Goal: Task Accomplishment & Management: Use online tool/utility

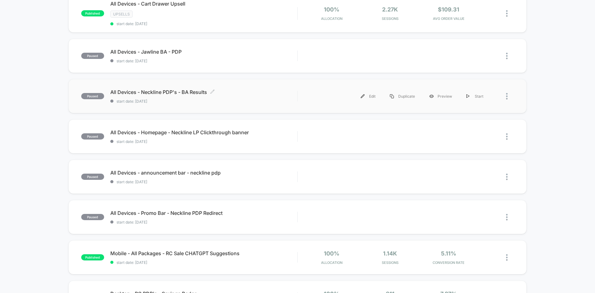
scroll to position [124, 0]
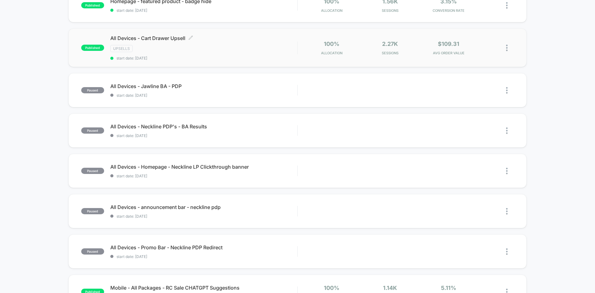
click at [259, 55] on div "All Devices - Cart Drawer Upsell Click to edit experience details Click to edit…" at bounding box center [203, 47] width 187 height 25
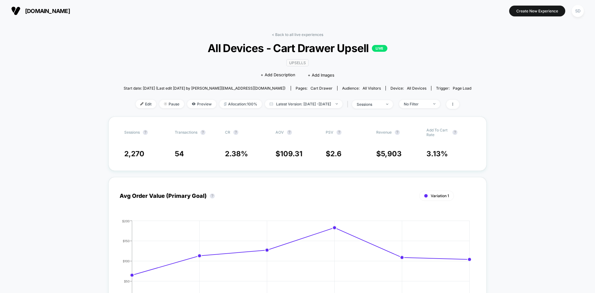
drag, startPoint x: 144, startPoint y: 104, endPoint x: 152, endPoint y: 104, distance: 7.4
click at [144, 104] on span "Edit" at bounding box center [146, 104] width 20 height 8
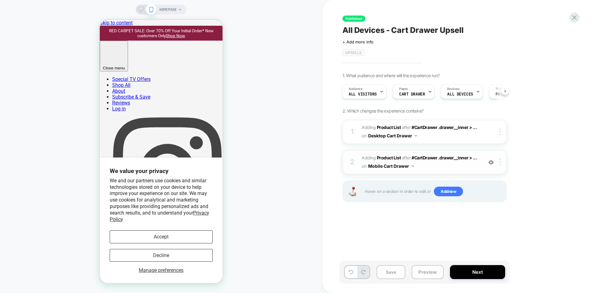
click at [453, 169] on span "#_loomi_addon_1739819925382_dup1739822132 Adding Product List AFTER #CartDrawer…" at bounding box center [421, 162] width 118 height 17
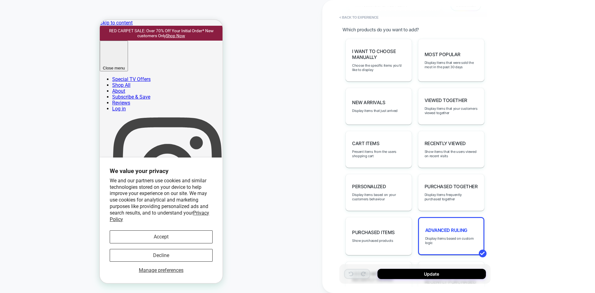
scroll to position [365, 0]
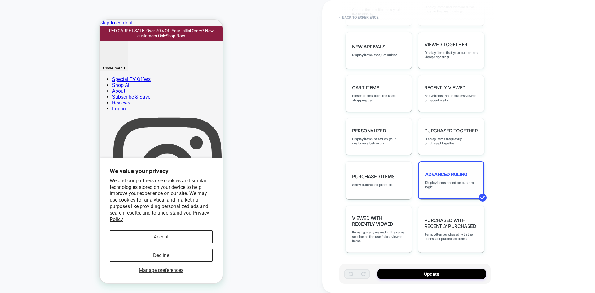
click at [466, 172] on span "Advanced Ruling" at bounding box center [446, 174] width 42 height 6
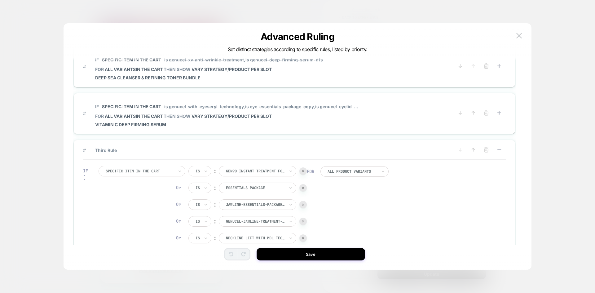
scroll to position [0, 0]
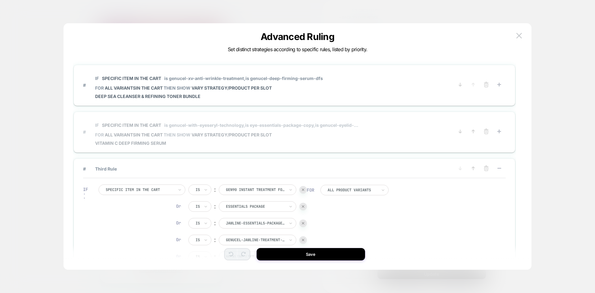
click at [350, 144] on span "Vitamin C Deep Firming Serum" at bounding box center [227, 142] width 264 height 5
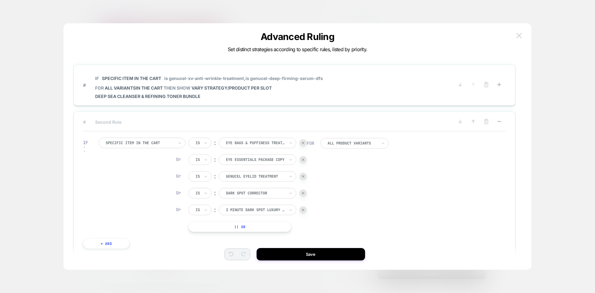
scroll to position [0, 552]
click at [518, 37] on img at bounding box center [519, 35] width 6 height 5
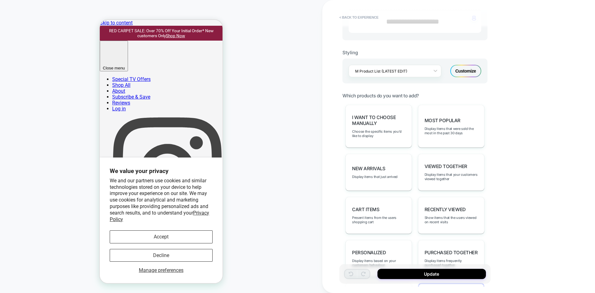
scroll to position [210, 0]
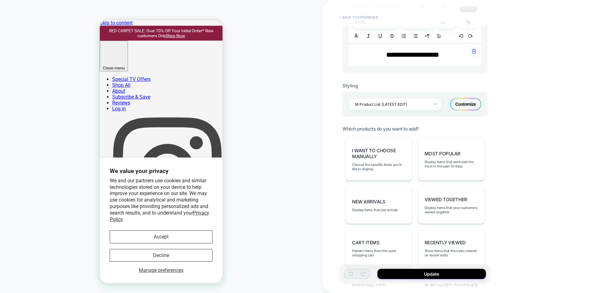
click at [345, 16] on button "< Back to experience" at bounding box center [358, 17] width 45 height 10
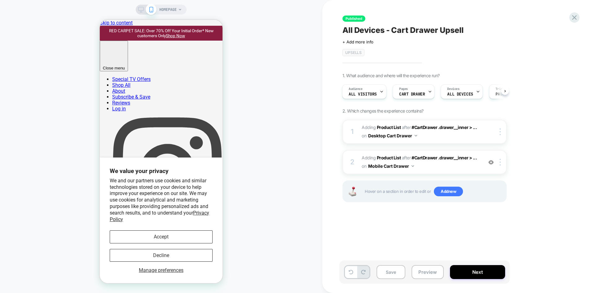
scroll to position [0, 0]
click at [139, 10] on icon at bounding box center [141, 10] width 6 height 6
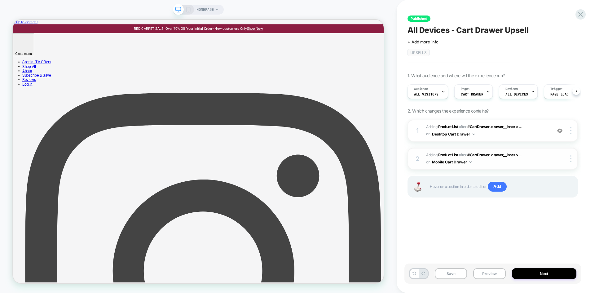
scroll to position [0, 0]
click at [501, 164] on span "#_loomi_addon_1739819925382_dup1739822132 Adding Product List AFTER #CartDrawer…" at bounding box center [487, 159] width 122 height 15
click at [501, 134] on span "#_loomi_addon_1737129591690_dup1738867483_dup1739822132 Adding Product List AFT…" at bounding box center [487, 130] width 122 height 15
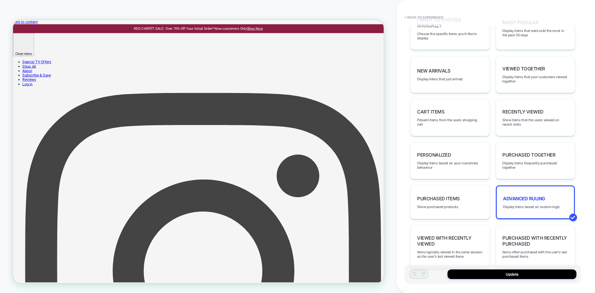
click at [519, 210] on div "Advanced Ruling Display items based on custom logic" at bounding box center [535, 202] width 79 height 34
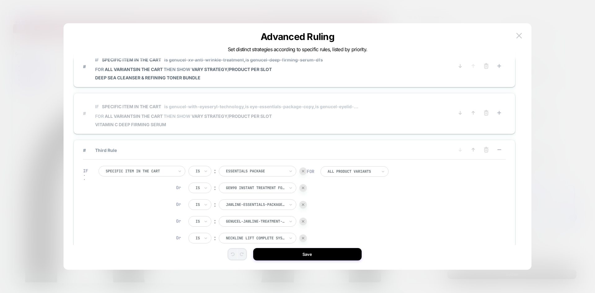
click at [323, 122] on span "Vitamin C Deep Firming Serum" at bounding box center [227, 124] width 264 height 5
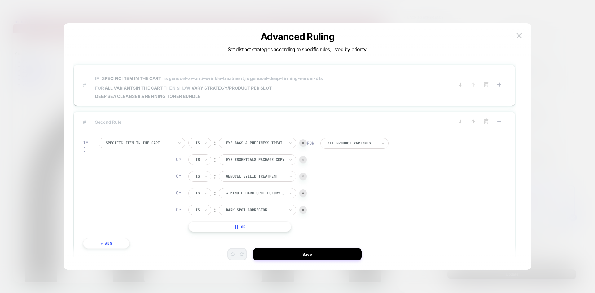
click at [335, 99] on span "# IF Specific item in the cart is genucel-xv-anti-wrinkle-treatment, is genucel…" at bounding box center [268, 85] width 371 height 28
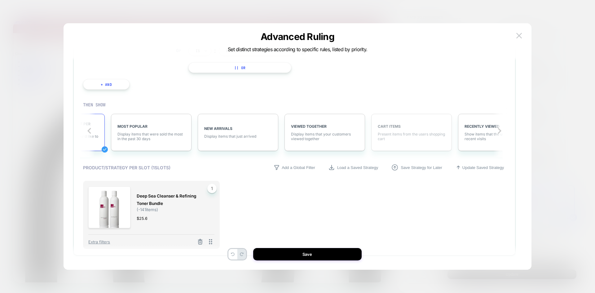
click at [421, 143] on div "CART ITEMS Present items from the users shopping cart" at bounding box center [411, 132] width 81 height 37
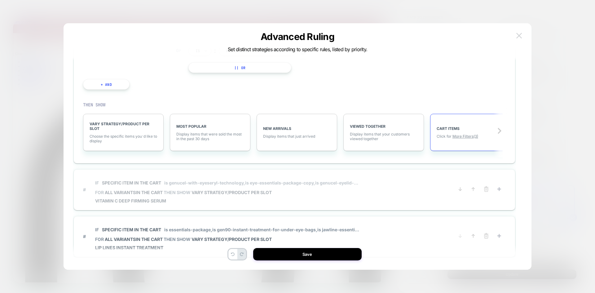
click at [522, 35] on img at bounding box center [519, 35] width 6 height 5
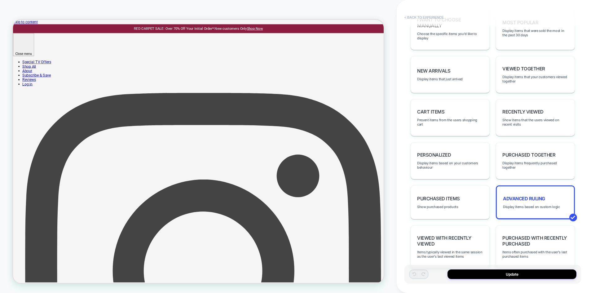
click at [413, 18] on button "< Back to experience" at bounding box center [423, 17] width 45 height 10
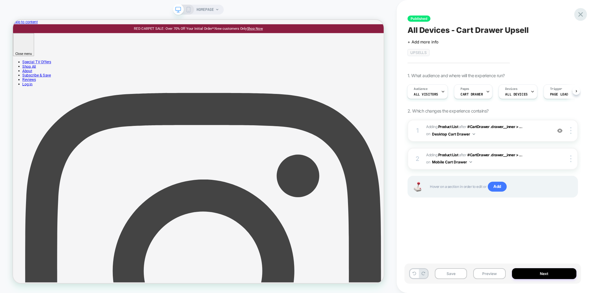
click at [581, 15] on icon at bounding box center [580, 14] width 5 height 5
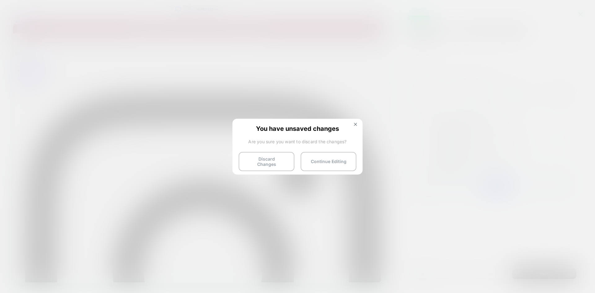
click at [267, 164] on button "Discard Changes" at bounding box center [267, 161] width 56 height 19
